Goal: Check status

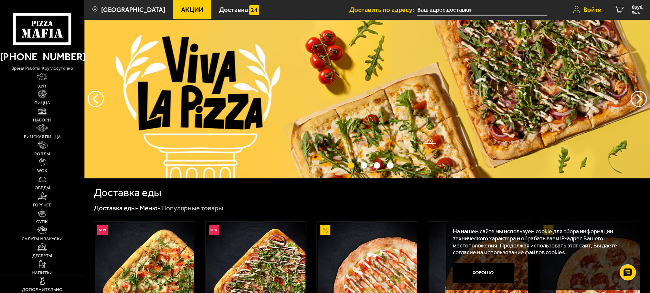
click at [586, 10] on span "Войти" at bounding box center [592, 9] width 18 height 6
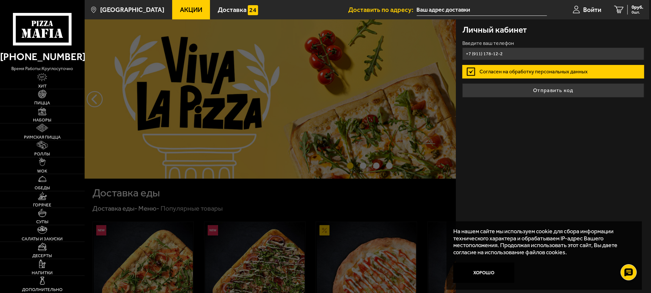
type input "[PHONE_NUMBER]"
click button "Отправить код" at bounding box center [554, 90] width 182 height 14
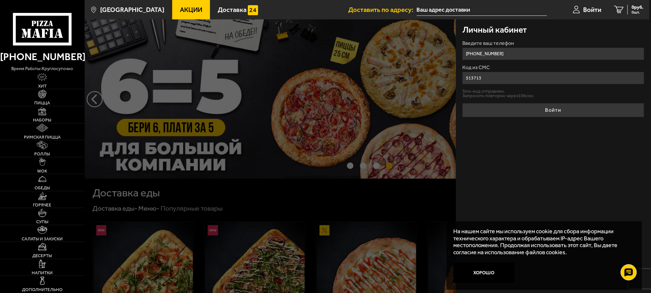
type input "513713"
click at [463, 103] on button "Войти" at bounding box center [554, 110] width 182 height 14
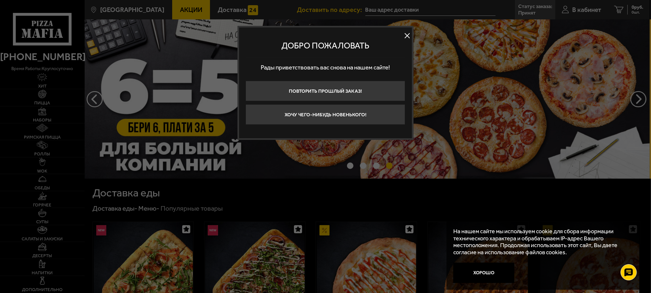
click at [409, 35] on button at bounding box center [407, 36] width 10 height 10
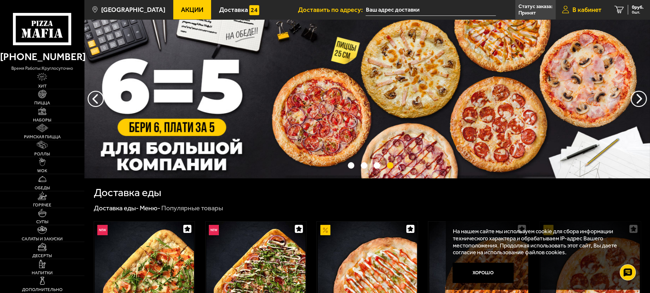
click at [576, 10] on span "В кабинет" at bounding box center [586, 9] width 29 height 6
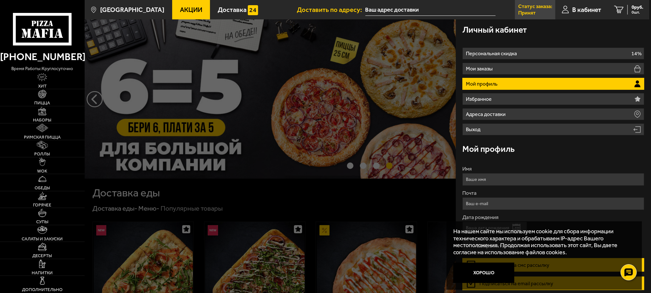
click at [539, 12] on link "Статус заказа: Принят" at bounding box center [535, 9] width 40 height 19
